Goal: Task Accomplishment & Management: Complete application form

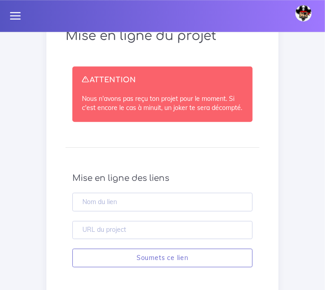
scroll to position [582, 0]
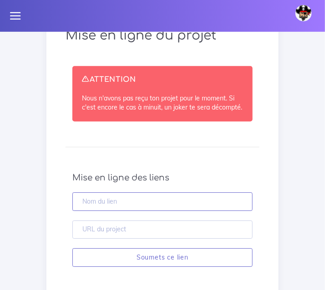
click at [159, 211] on input "text" at bounding box center [162, 201] width 180 height 19
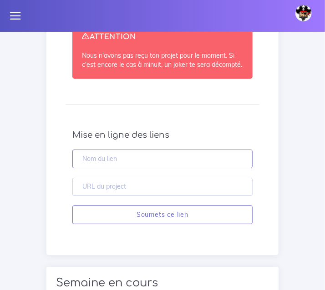
scroll to position [628, 0]
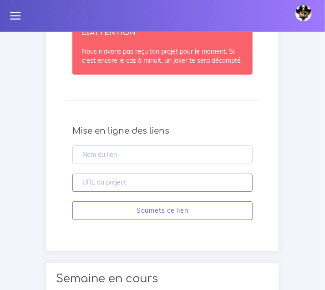
click at [151, 192] on input "text" at bounding box center [162, 183] width 180 height 19
paste input "https://github.com/kabama/mes_exercices.git"
type input "https://github.com/kabama/mes_exercices.git"
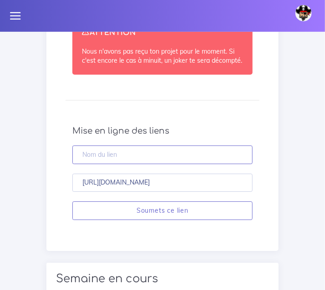
click at [152, 164] on input "text" at bounding box center [162, 155] width 180 height 19
click at [278, 89] on div "Mise en ligne du projet ATTENTION Nous n'avons pas reçu ton projet pour le mome…" at bounding box center [162, 111] width 232 height 282
click at [115, 164] on input "text" at bounding box center [162, 155] width 180 height 19
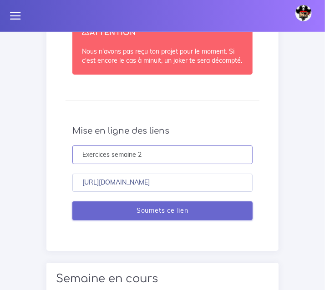
type input "Exercices semaine 2"
click at [147, 220] on input "Soumets ce lien" at bounding box center [162, 211] width 180 height 19
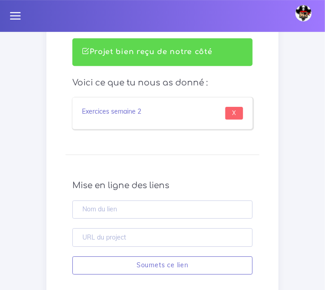
scroll to position [610, 0]
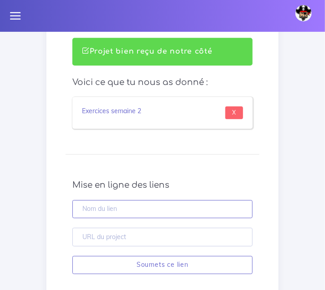
click at [167, 214] on input "text" at bounding box center [162, 209] width 180 height 19
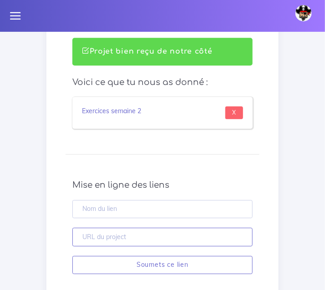
click at [154, 245] on input "text" at bounding box center [162, 237] width 180 height 19
paste input "https://github.com/kabama/mes_exercices.git"
type input "https://github.com/kabama/mes_exercices.git"
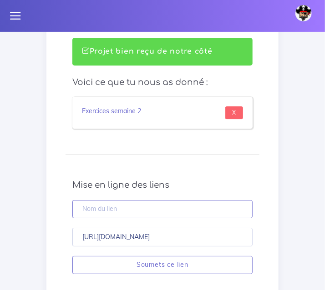
click at [145, 215] on input "text" at bounding box center [162, 209] width 180 height 19
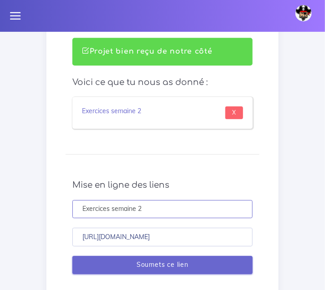
type input "Exercices semaine 2"
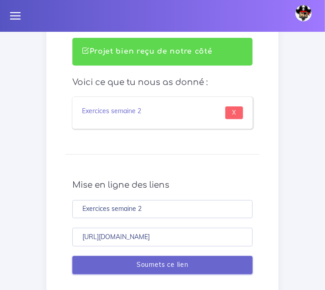
click at [142, 264] on input "Soumets ce lien" at bounding box center [162, 265] width 180 height 19
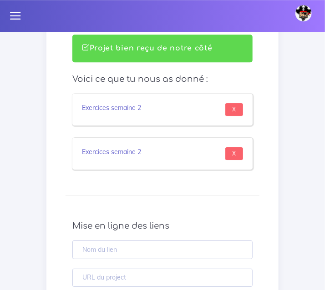
scroll to position [610, 0]
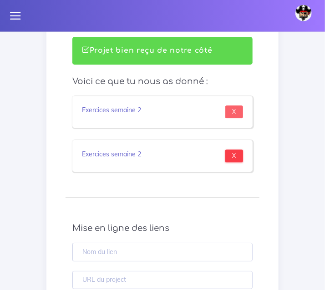
click at [230, 158] on input "X" at bounding box center [234, 156] width 18 height 13
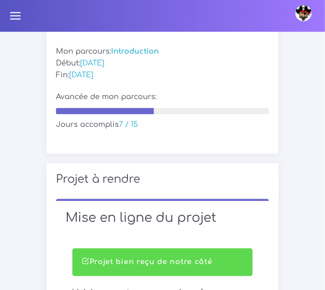
scroll to position [400, 0]
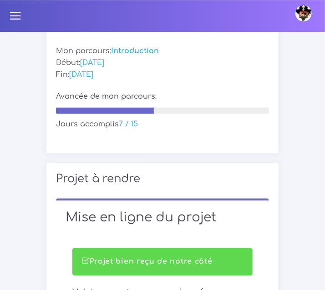
click at [197, 282] on div "Projet bien reçu de notre côté Voici ce que tu nous as donné : Exercices semain…" at bounding box center [163, 293] width 194 height 91
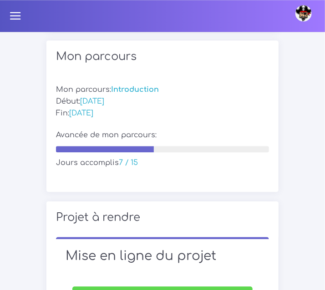
scroll to position [360, 0]
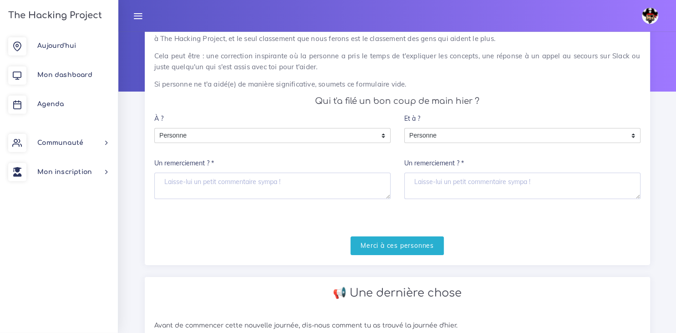
scroll to position [65, 0]
